Goal: Task Accomplishment & Management: Use online tool/utility

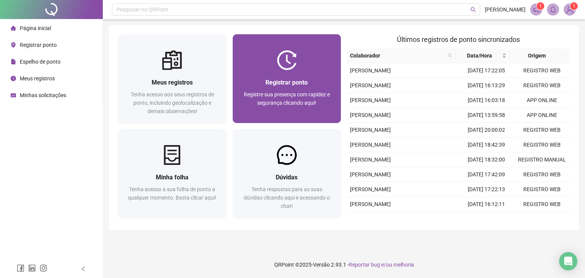
drag, startPoint x: 0, startPoint y: 0, endPoint x: 324, endPoint y: 109, distance: 341.7
click at [324, 109] on div "Registre sua presença com rapidez e segurança clicando aqui!" at bounding box center [287, 102] width 90 height 25
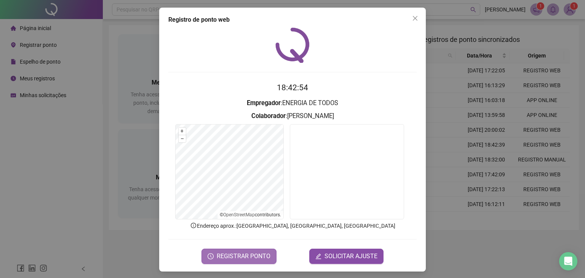
click at [250, 250] on button "REGISTRAR PONTO" at bounding box center [239, 256] width 75 height 15
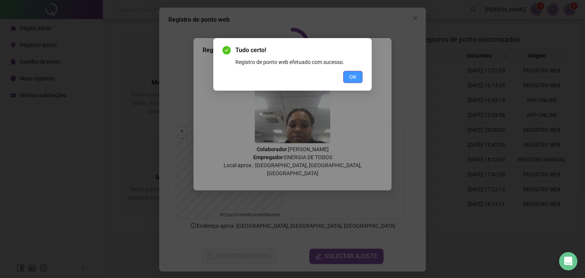
click at [356, 77] on span "OK" at bounding box center [353, 77] width 7 height 8
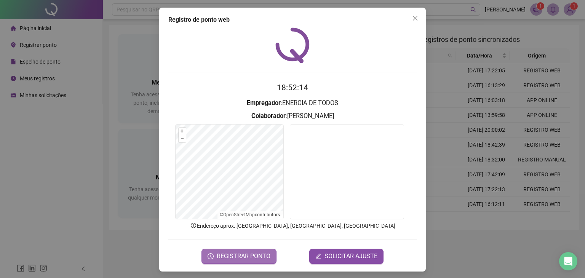
click at [242, 253] on span "REGISTRAR PONTO" at bounding box center [244, 256] width 54 height 9
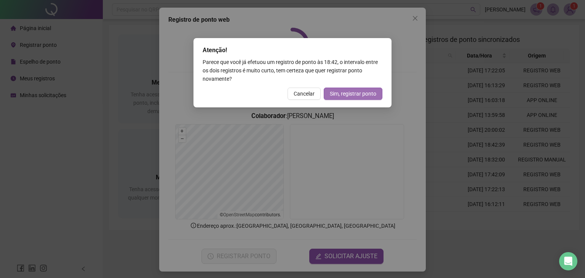
click at [342, 90] on span "Sim, registrar ponto" at bounding box center [353, 94] width 47 height 8
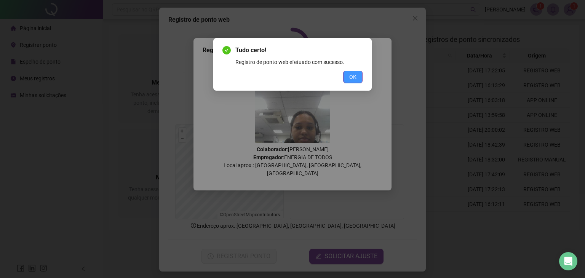
click at [354, 73] on span "OK" at bounding box center [353, 77] width 7 height 8
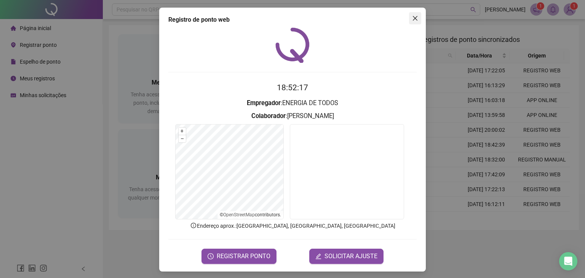
click at [412, 20] on icon "close" at bounding box center [415, 18] width 6 height 6
